Goal: Information Seeking & Learning: Learn about a topic

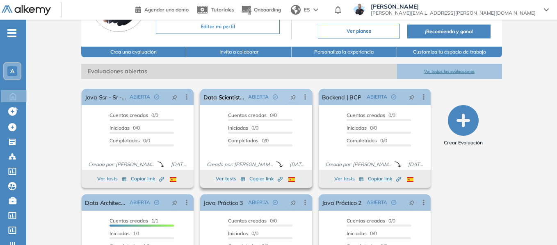
scroll to position [82, 0]
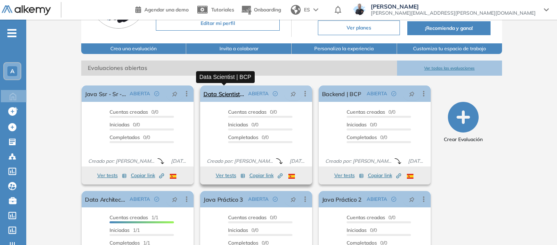
click at [231, 94] on link "Data Scientist | BCP" at bounding box center [223, 94] width 41 height 16
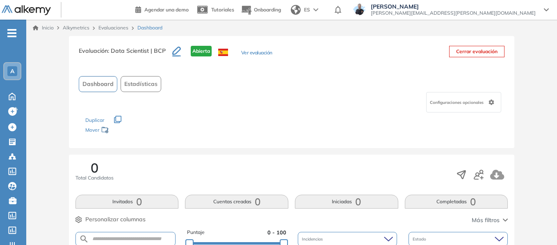
click at [265, 57] on button "Ver evaluación" at bounding box center [256, 53] width 31 height 9
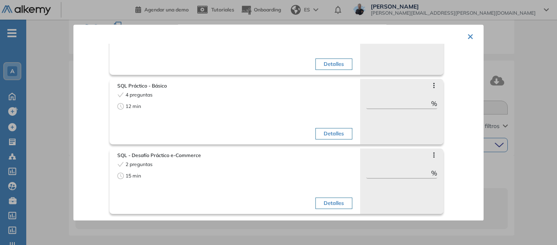
scroll to position [95, 0]
click at [539, 78] on div at bounding box center [278, 122] width 557 height 245
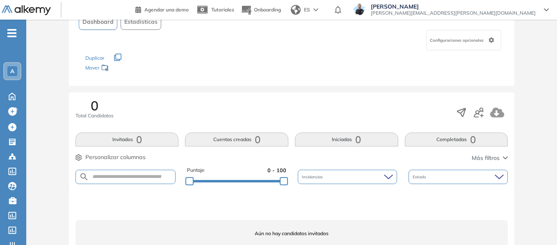
scroll to position [0, 0]
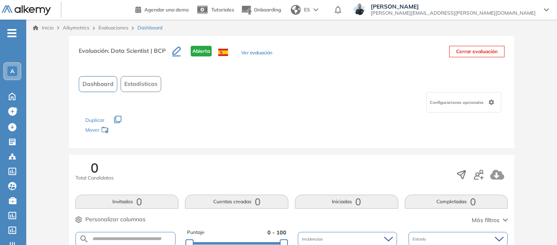
click at [118, 30] on link "Evaluaciones" at bounding box center [113, 28] width 30 height 6
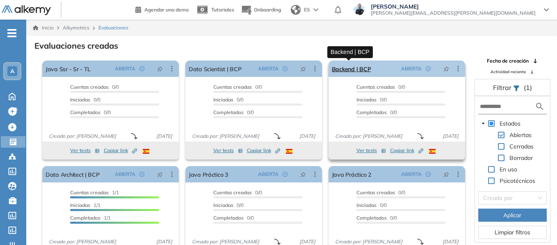
click at [359, 71] on link "Backend | BCP" at bounding box center [351, 69] width 39 height 16
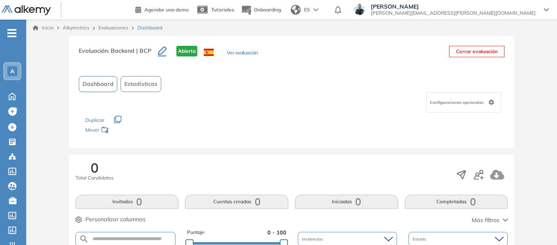
click at [248, 49] on button "Ver evaluación" at bounding box center [242, 53] width 31 height 9
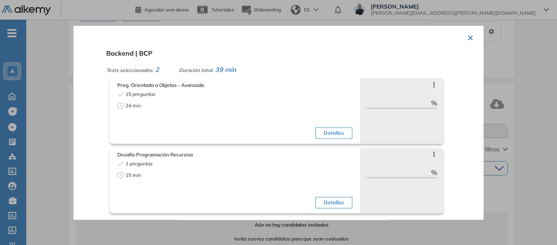
scroll to position [82, 0]
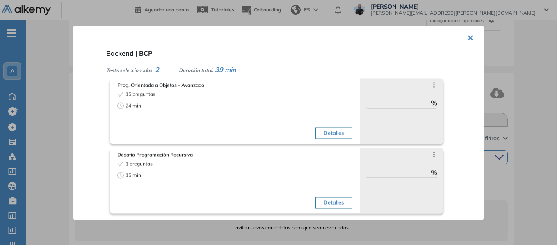
click at [468, 37] on button "×" at bounding box center [470, 37] width 7 height 16
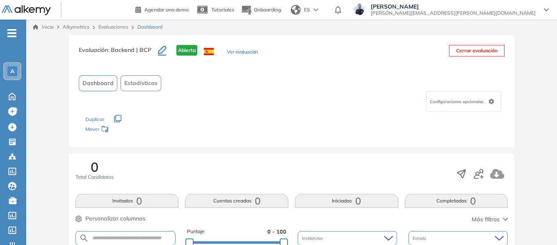
scroll to position [0, 0]
click at [108, 27] on link "Evaluaciones" at bounding box center [113, 28] width 30 height 6
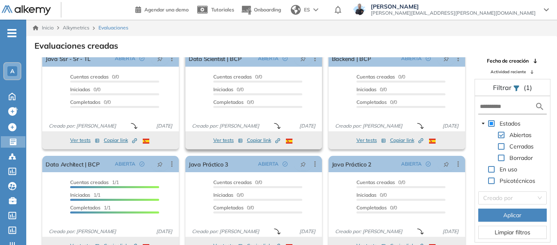
scroll to position [15, 0]
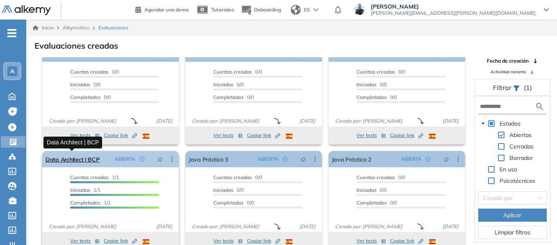
click at [83, 159] on link "Data Architect | BCP" at bounding box center [72, 159] width 54 height 16
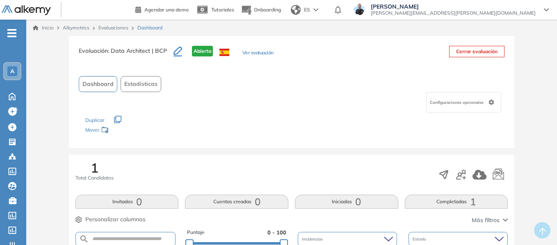
click at [260, 51] on button "Ver evaluación" at bounding box center [257, 53] width 31 height 9
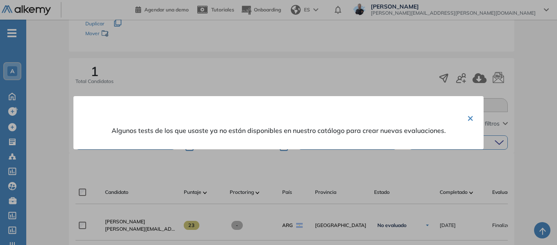
scroll to position [123, 0]
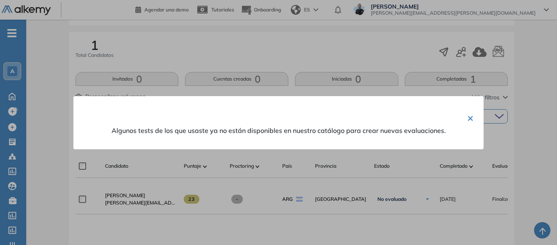
click at [468, 118] on button "×" at bounding box center [470, 118] width 7 height 16
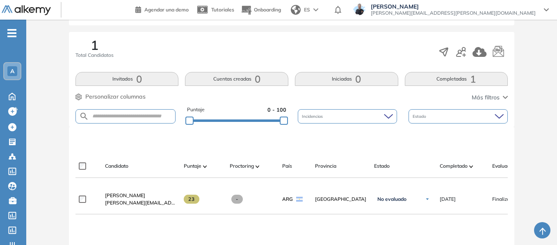
scroll to position [0, 0]
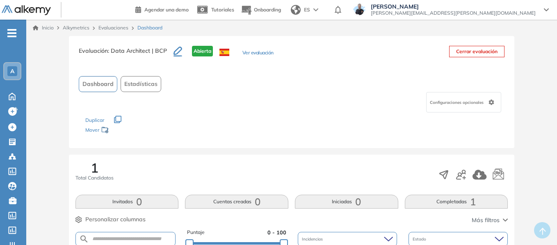
click at [112, 26] on link "Evaluaciones" at bounding box center [113, 28] width 30 height 6
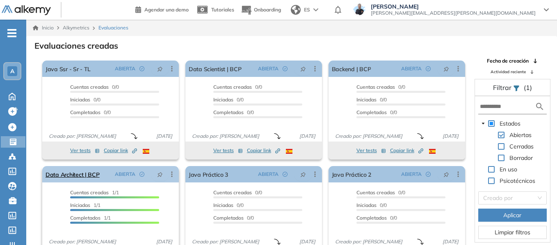
scroll to position [15, 0]
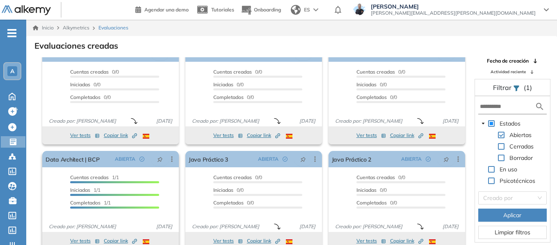
click at [77, 241] on button "Ver tests" at bounding box center [85, 241] width 30 height 10
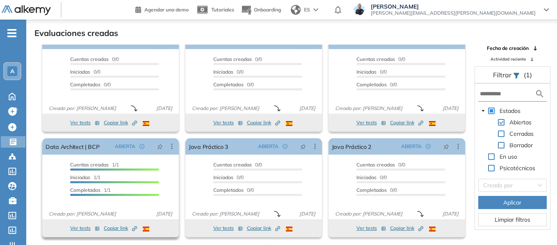
scroll to position [20, 0]
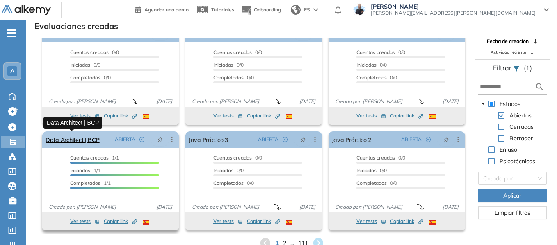
click at [76, 143] on link "Data Architect | BCP" at bounding box center [72, 140] width 54 height 16
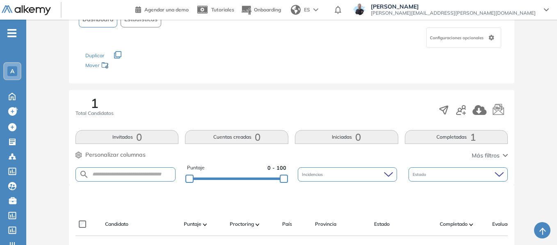
scroll to position [229, 0]
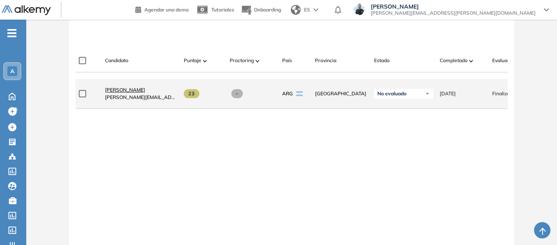
click at [123, 92] on span "[PERSON_NAME]" at bounding box center [125, 90] width 40 height 6
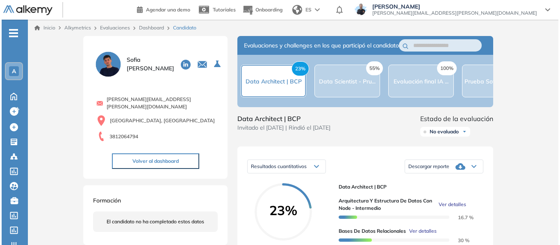
scroll to position [123, 0]
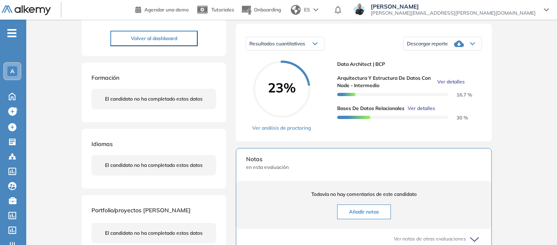
click at [439, 86] on span "Ver detalles" at bounding box center [450, 81] width 27 height 7
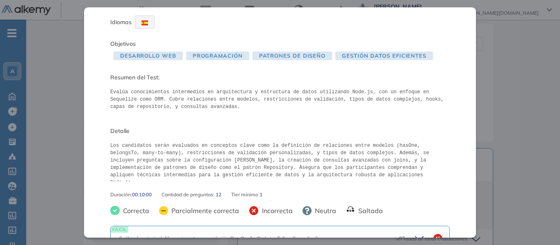
scroll to position [0, 0]
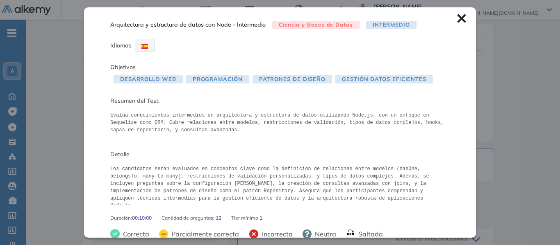
click at [457, 20] on icon at bounding box center [461, 18] width 9 height 9
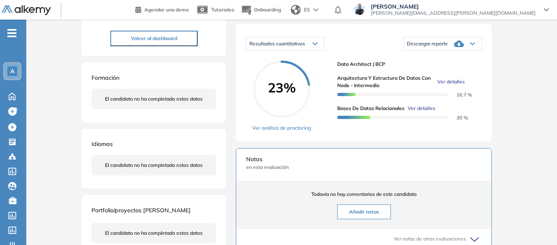
click at [426, 112] on span "Ver detalles" at bounding box center [420, 108] width 27 height 7
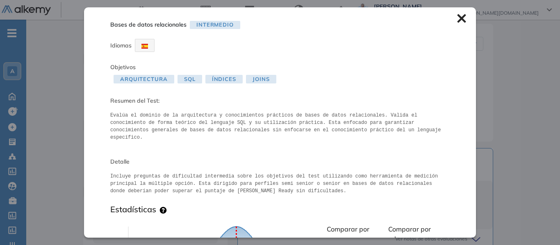
click at [450, 20] on div "Bases de datos relacionales Intermedio Idiomas Objetivos Arquitectura SQL Índic…" at bounding box center [280, 122] width 392 height 230
click at [457, 16] on icon at bounding box center [461, 18] width 9 height 9
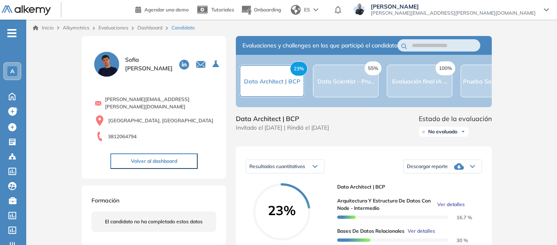
click at [51, 27] on link "Inicio" at bounding box center [43, 27] width 21 height 7
